Goal: Information Seeking & Learning: Learn about a topic

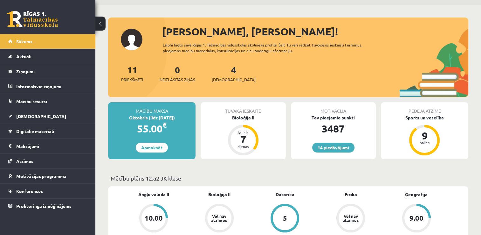
scroll to position [17, 0]
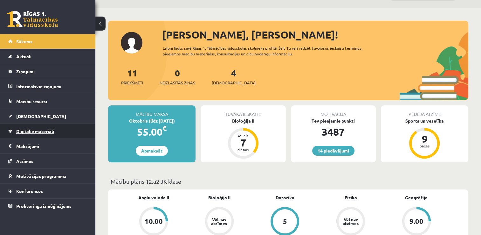
click at [68, 127] on link "Digitālie materiāli" at bounding box center [47, 131] width 79 height 15
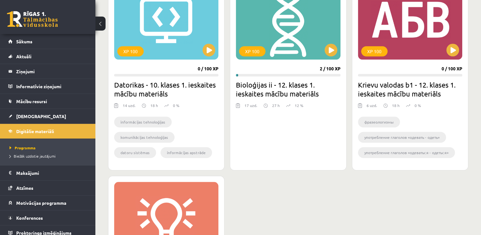
scroll to position [547, 0]
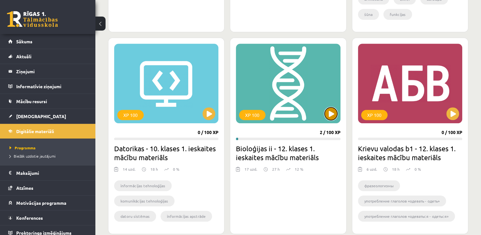
click at [332, 109] on button at bounding box center [331, 113] width 13 height 13
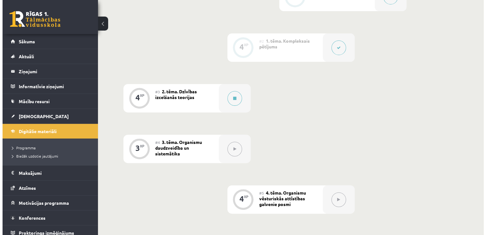
scroll to position [196, 0]
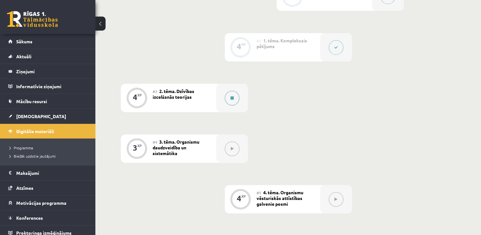
click at [231, 94] on button at bounding box center [232, 98] width 15 height 15
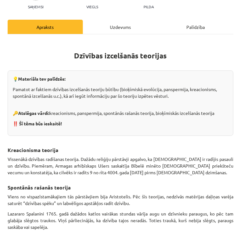
scroll to position [0, 0]
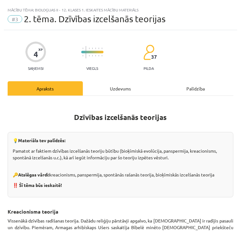
click at [126, 142] on p "💡 Materiāls tev palīdzēs:" at bounding box center [121, 140] width 216 height 7
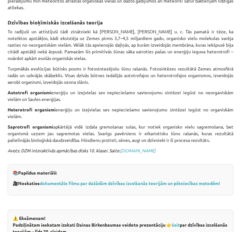
scroll to position [315, 0]
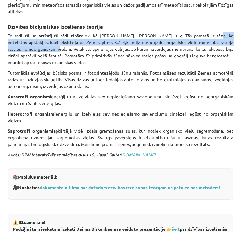
drag, startPoint x: 188, startPoint y: 34, endPoint x: 51, endPoint y: 46, distance: 137.6
click at [51, 46] on p "To radījuši un attīstījuši tādi zinātnieki kā A. Oparins, S. Millers u. c. Tās …" at bounding box center [121, 48] width 226 height 33
copy p "noteiktos apstākļos, kādi eksistēja uz Zemes pirms 3,7–4,5 miljardiem gadu, org…"
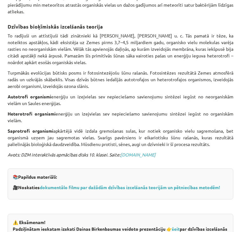
click at [144, 78] on p "Turpmākās evolūcijas būtisks posms ir fotosintezējošu šūnu rašanās. Fotosintēze…" at bounding box center [121, 80] width 226 height 20
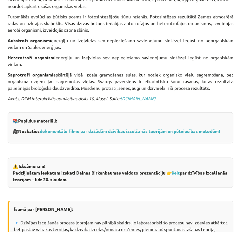
scroll to position [371, 0]
drag, startPoint x: 54, startPoint y: 73, endPoint x: 215, endPoint y: 85, distance: 161.7
click at [215, 85] on p "Saprotrofi organismi apkārtējā vidē izdala gremošanas sulas, kur notiek organis…" at bounding box center [121, 82] width 226 height 20
copy p "apkārtējā vidē izdala gremošanas sulas, kur notiek organisko vielu sagremošana,…"
click at [186, 105] on p "Avots: DZM interaktīvās apmācības disks 10. klasei. Saite: siic.lu.lv" at bounding box center [121, 101] width 226 height 13
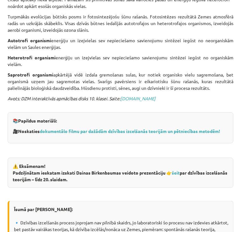
scroll to position [452, 0]
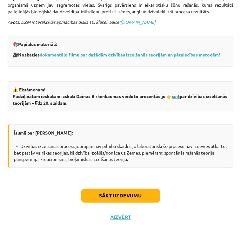
click at [177, 96] on link "šeit" at bounding box center [176, 97] width 8 height 6
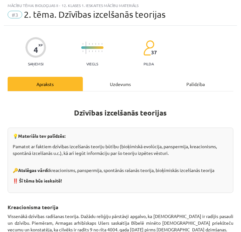
scroll to position [0, 0]
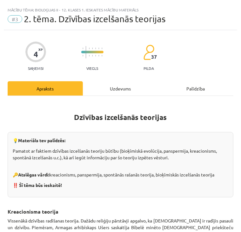
click at [120, 90] on div "Uzdevums" at bounding box center [120, 88] width 75 height 14
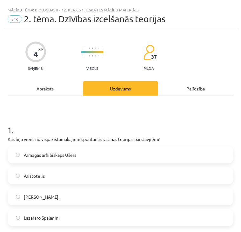
click at [48, 90] on div "Apraksts" at bounding box center [45, 88] width 75 height 14
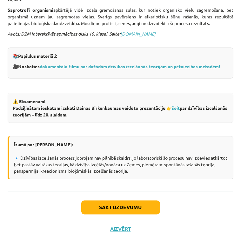
scroll to position [452, 0]
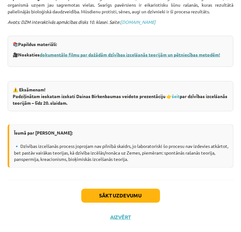
click at [115, 52] on link "dokumentālo filmu par dažādām dzīvības izcelšanās teorijām un pētniecības metod…" at bounding box center [130, 55] width 181 height 6
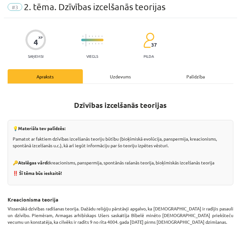
click at [114, 75] on div "Uzdevums" at bounding box center [120, 76] width 75 height 14
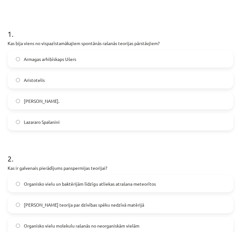
scroll to position [97, 0]
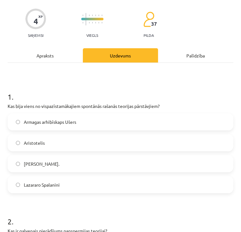
click at [48, 56] on div "Apraksts" at bounding box center [45, 55] width 75 height 14
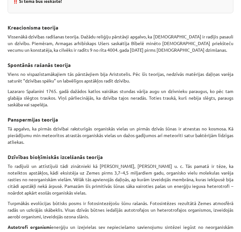
scroll to position [181, 0]
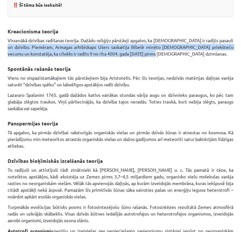
drag, startPoint x: 8, startPoint y: 45, endPoint x: 158, endPoint y: 53, distance: 150.4
click at [158, 53] on p "Vissenākā dzīvības radīšanas teorija. Dažādu reliģiju pārstāvji apgalvo, ka Die…" at bounding box center [121, 47] width 226 height 20
copy p "Piemēram, Armagas arhibīskaps Ušers saskaitīja Bībelē minēto Kristus priekšteču…"
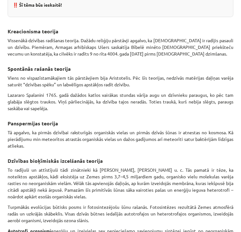
click at [153, 61] on h3 "Spontānās rašanās teorija" at bounding box center [121, 67] width 226 height 12
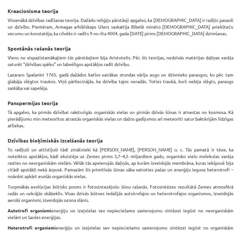
scroll to position [204, 0]
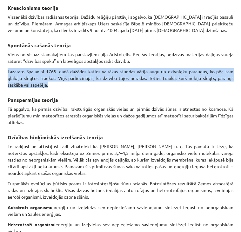
drag, startPoint x: 5, startPoint y: 69, endPoint x: 62, endPoint y: 84, distance: 59.5
click at [62, 84] on div "4 XP Saņemsi Viegls 37 pilda Apraksts Uzdevums Palīdzība Dzīvības izcelšanās te…" at bounding box center [121, 149] width 234 height 647
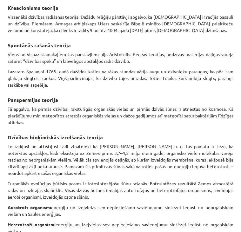
drag, startPoint x: 62, startPoint y: 84, endPoint x: 112, endPoint y: 95, distance: 51.2
click at [112, 95] on h3 "Panspermijas teorija" at bounding box center [121, 98] width 226 height 12
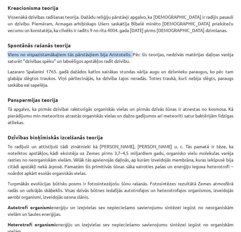
drag, startPoint x: 9, startPoint y: 51, endPoint x: 130, endPoint y: 53, distance: 121.2
click at [130, 53] on p "Viens no vispazīstamākajiem tās pārstāvjiem bija Aristotelis. Pēc šīs teorijas,…" at bounding box center [121, 57] width 226 height 13
copy p "Viens no vispazīstamākajiem tās pārstāvjiem bija Aristotelis."
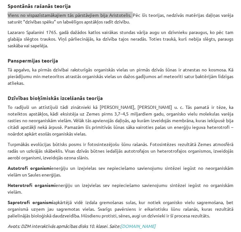
scroll to position [244, 0]
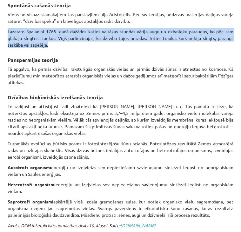
drag, startPoint x: 8, startPoint y: 30, endPoint x: 54, endPoint y: 44, distance: 48.6
click at [54, 44] on p "Lazararo Spalanini 1765. gadā dažādos katlos vairākas stundas vārīja augu un dz…" at bounding box center [121, 38] width 226 height 20
copy p "Lazararo Spalanini 1765. gadā dažādos katlos vairākas stundas vārīja augu un dz…"
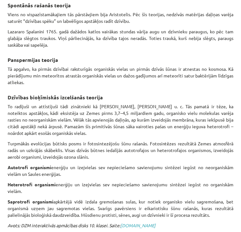
click at [134, 115] on p "To radījuši un attīstījuši tādi zinātnieki kā A. Oparins, S. Millers u. c. Tās …" at bounding box center [121, 119] width 226 height 33
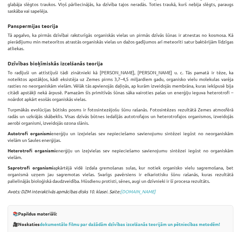
scroll to position [279, 0]
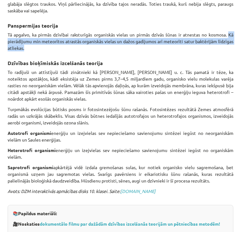
drag, startPoint x: 224, startPoint y: 31, endPoint x: 231, endPoint y: 48, distance: 18.2
click at [231, 48] on div "4 XP Saņemsi Viegls 37 pilda Apraksts Uzdevums Palīdzība Dzīvības izcelšanās te…" at bounding box center [121, 75] width 234 height 647
copy p "Kā pierādījumu min meteorītos atrastās organiskās vielas un dažos gadījumos arī…"
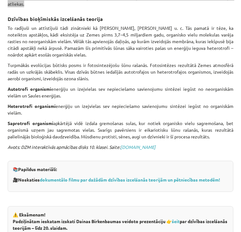
scroll to position [323, 0]
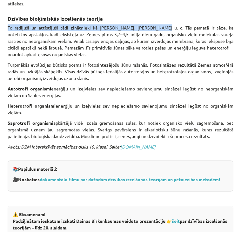
drag, startPoint x: 4, startPoint y: 24, endPoint x: 141, endPoint y: 25, distance: 137.4
click at [141, 25] on div "4 XP Saņemsi Viegls 37 pilda Apraksts Uzdevums Palīdzība Dzīvības izcelšanās te…" at bounding box center [121, 30] width 234 height 647
copy p "To radījuši un attīstījuši tādi zinātnieki kā A. Oparins, S. Millers u. c."
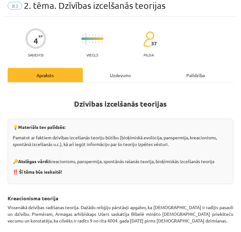
scroll to position [0, 0]
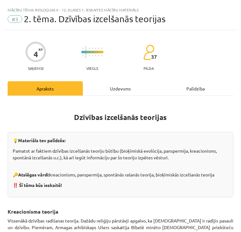
click at [115, 89] on div "Uzdevums" at bounding box center [120, 88] width 75 height 14
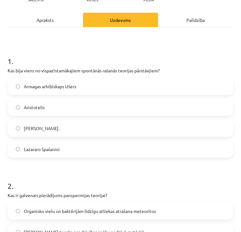
scroll to position [101, 0]
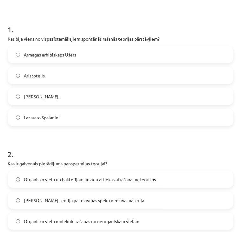
click at [102, 70] on label "Aristotelis" at bounding box center [120, 76] width 225 height 16
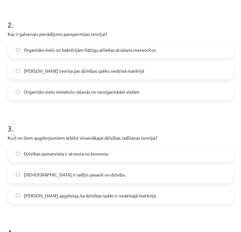
scroll to position [236, 0]
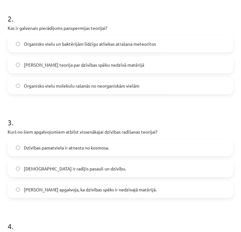
click at [173, 43] on label "Organisko vielu un baktērijām līdzīgu atliekas atrašana meteorītos" at bounding box center [120, 44] width 225 height 16
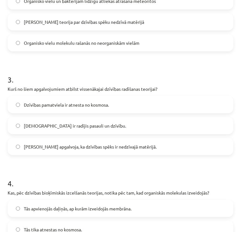
scroll to position [282, 0]
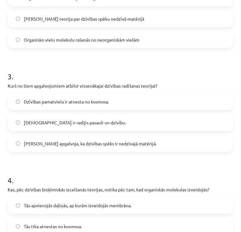
click at [106, 128] on label "Dievs ir radījis pasauli un dzīvību." at bounding box center [120, 123] width 225 height 16
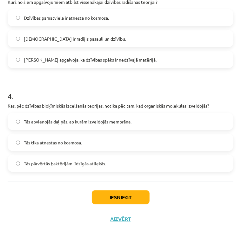
scroll to position [368, 0]
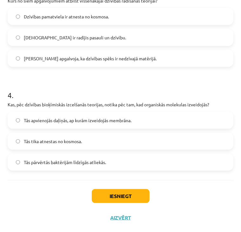
click at [89, 161] on span "Tās pārvērtās baktērijām līdzīgās atliekās." at bounding box center [65, 162] width 82 height 7
click at [89, 121] on span "Tās apvienojās daļiņās, ap kurām izveidojās membrāna." at bounding box center [78, 120] width 108 height 7
click at [122, 197] on button "Iesniegt" at bounding box center [121, 197] width 58 height 14
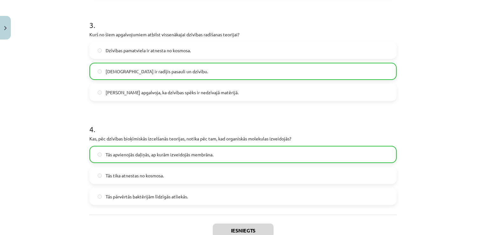
scroll to position [410, 0]
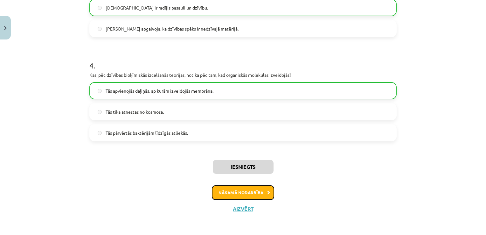
click at [235, 193] on button "Nākamā nodarbība" at bounding box center [243, 192] width 62 height 15
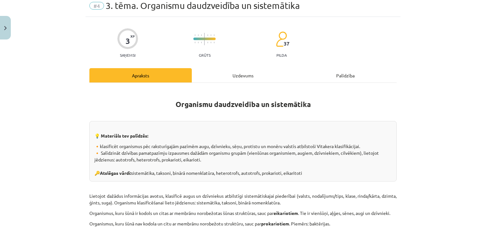
scroll to position [16, 0]
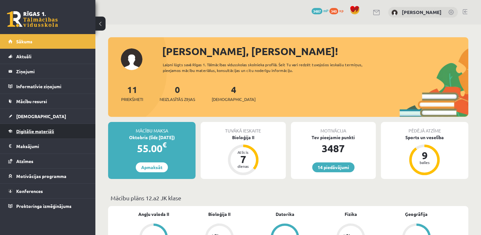
click at [55, 132] on link "Digitālie materiāli" at bounding box center [47, 131] width 79 height 15
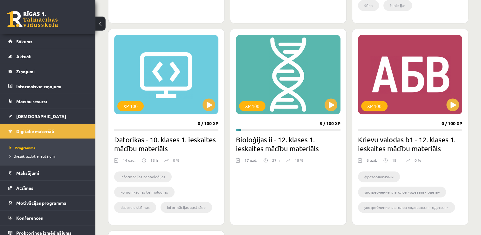
scroll to position [550, 0]
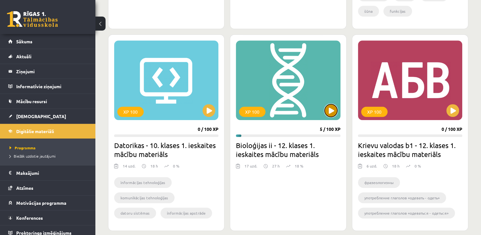
click at [334, 110] on button at bounding box center [331, 110] width 13 height 13
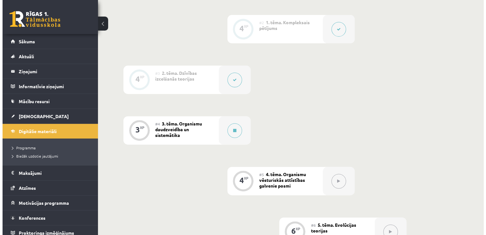
scroll to position [214, 0]
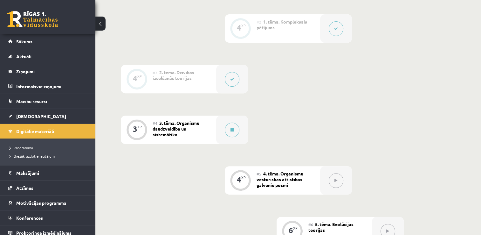
click at [235, 80] on button at bounding box center [232, 79] width 15 height 15
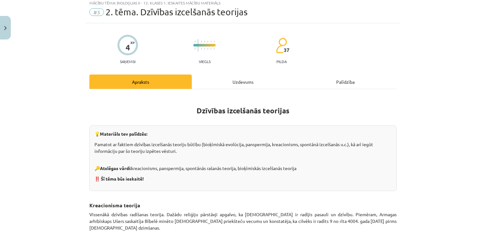
scroll to position [20, 0]
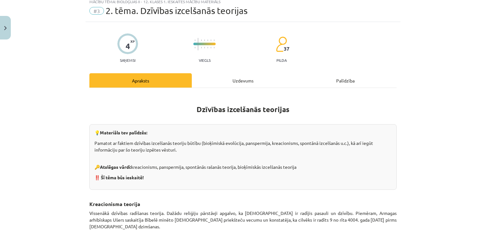
click at [240, 80] on div "Uzdevums" at bounding box center [243, 80] width 102 height 14
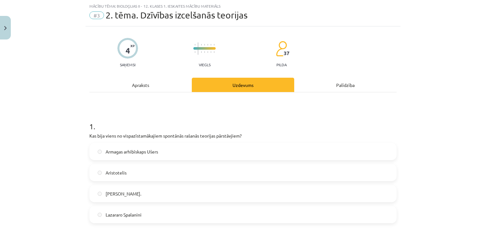
scroll to position [76, 0]
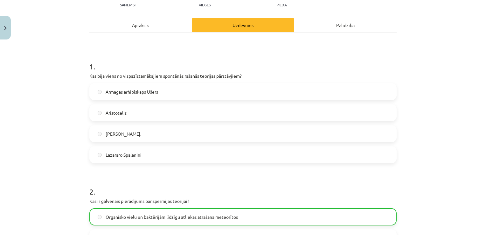
click at [113, 112] on span "Aristotelis" at bounding box center [116, 112] width 21 height 7
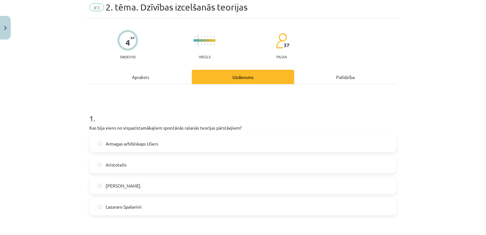
scroll to position [20, 0]
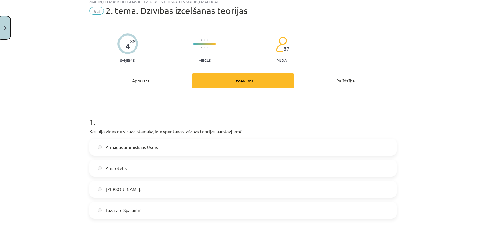
click at [5, 29] on img "Close" at bounding box center [5, 28] width 3 height 4
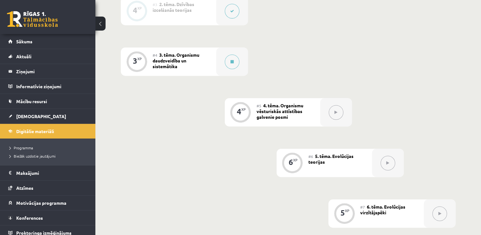
scroll to position [283, 0]
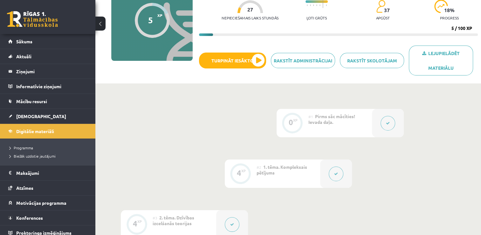
scroll to position [46, 0]
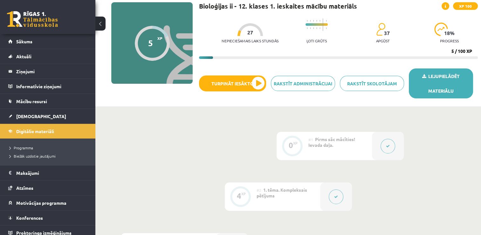
click at [444, 80] on link "Lejupielādēt materiālu" at bounding box center [441, 83] width 64 height 30
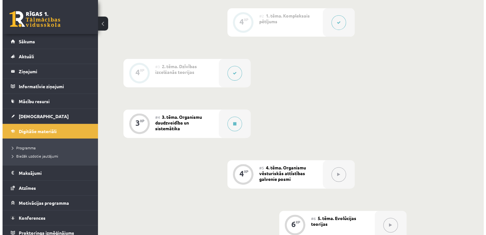
scroll to position [222, 0]
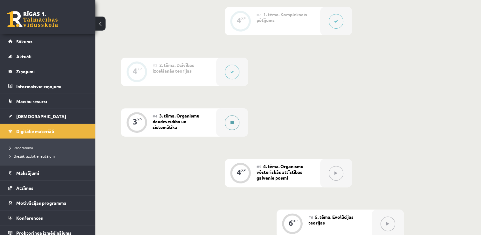
click at [233, 121] on icon at bounding box center [232, 123] width 3 height 4
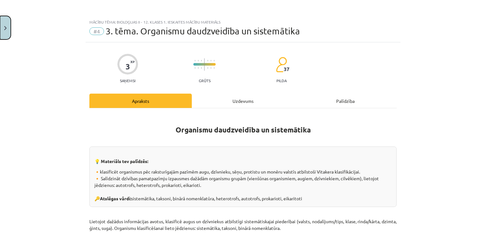
click at [5, 28] on img "Close" at bounding box center [5, 28] width 3 height 4
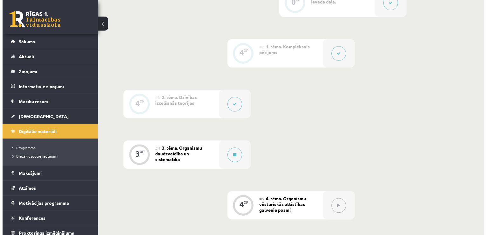
scroll to position [190, 0]
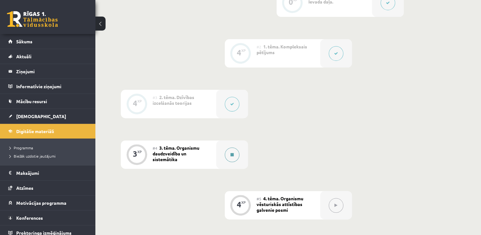
click at [230, 155] on button at bounding box center [232, 154] width 15 height 15
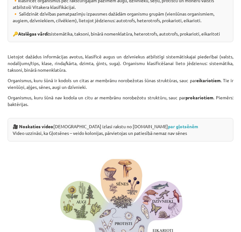
scroll to position [159, 0]
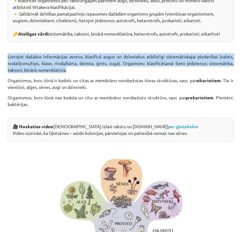
drag, startPoint x: 8, startPoint y: 62, endPoint x: 71, endPoint y: 76, distance: 64.4
click at [71, 73] on p "Lietojot dažādus informācijas avotus, klasificē augus un dzīvniekus atbilstīgi …" at bounding box center [121, 57] width 226 height 31
copy p "Lietojot dažādus informācijas avotus, klasificē augus un dzīvniekus atbilstīgi …"
click at [98, 73] on p "Lietojot dažādus informācijas avotus, klasificē augus un dzīvniekus atbilstīgi …" at bounding box center [121, 57] width 226 height 31
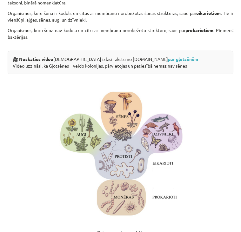
scroll to position [242, 0]
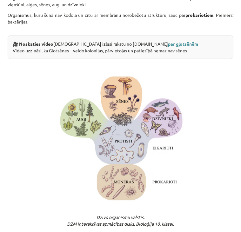
click at [168, 47] on link "par gļotsēnēm" at bounding box center [183, 44] width 30 height 6
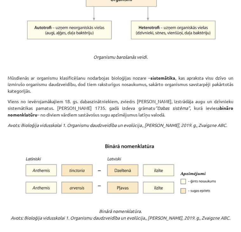
scroll to position [525, 0]
